Goal: Information Seeking & Learning: Learn about a topic

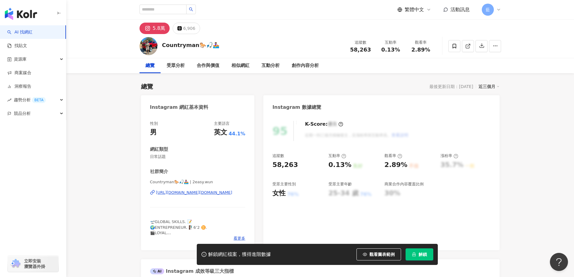
click at [194, 196] on div "Countryman🐎🎣🚣🏽‍♀️ | 2easy.wun https://www.instagram.com/2easy.wun/" at bounding box center [198, 196] width 96 height 35
click at [193, 191] on div "https://www.instagram.com/2easy.wun/" at bounding box center [194, 192] width 76 height 5
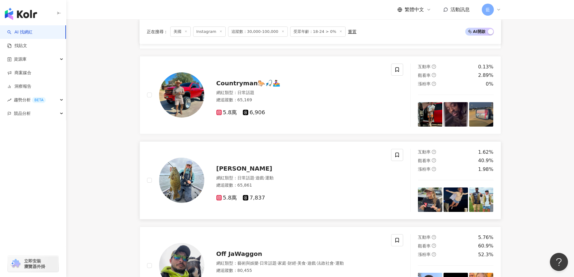
scroll to position [494, 0]
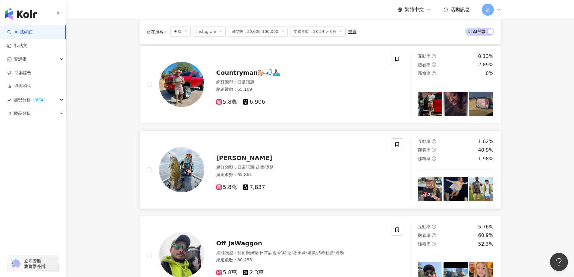
click at [256, 161] on span "[PERSON_NAME]" at bounding box center [244, 157] width 56 height 7
